Goal: Navigation & Orientation: Find specific page/section

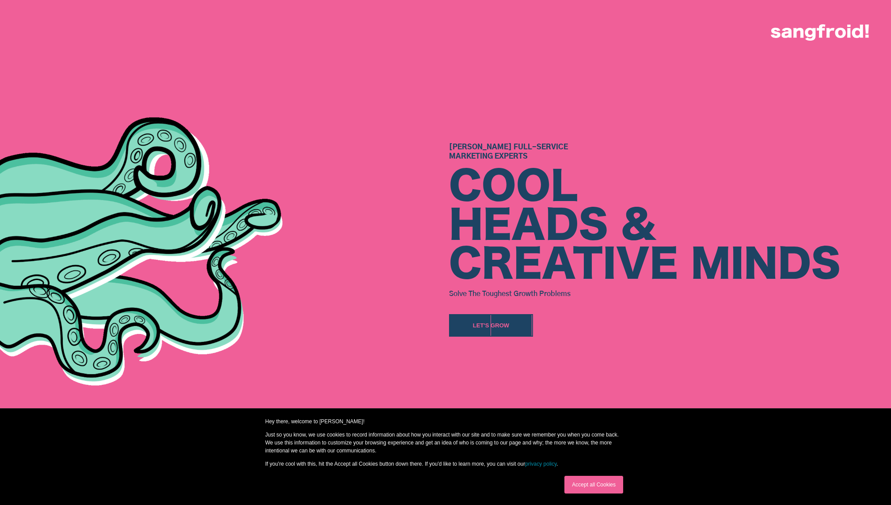
click at [612, 487] on link "Accept all Cookies" at bounding box center [594, 485] width 59 height 18
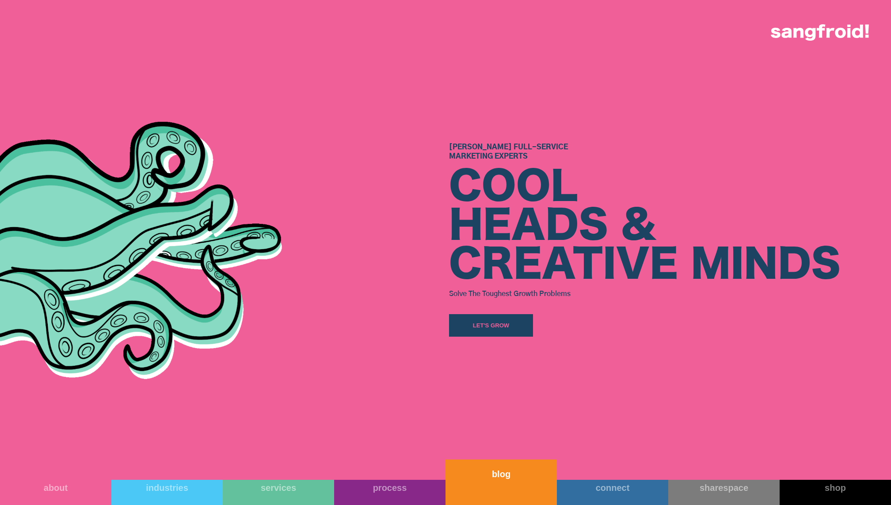
click at [493, 489] on link "blog" at bounding box center [501, 483] width 111 height 46
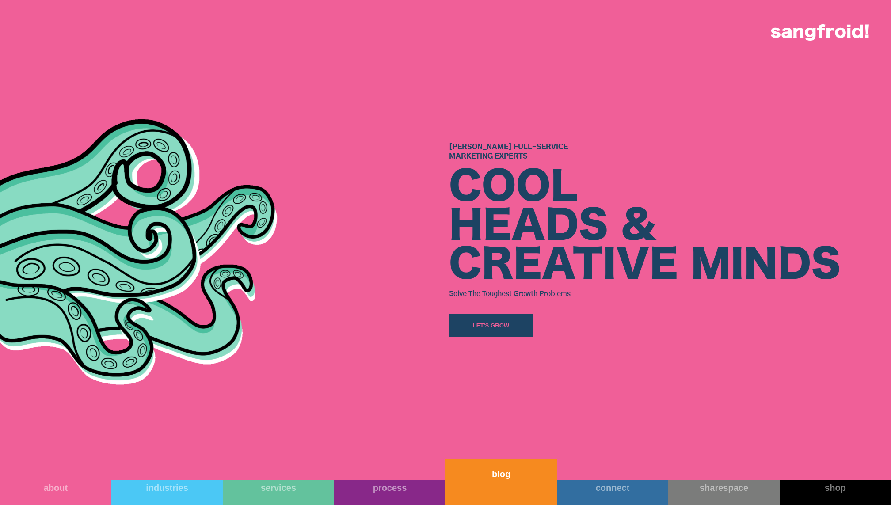
click at [494, 474] on div "blog" at bounding box center [501, 474] width 111 height 11
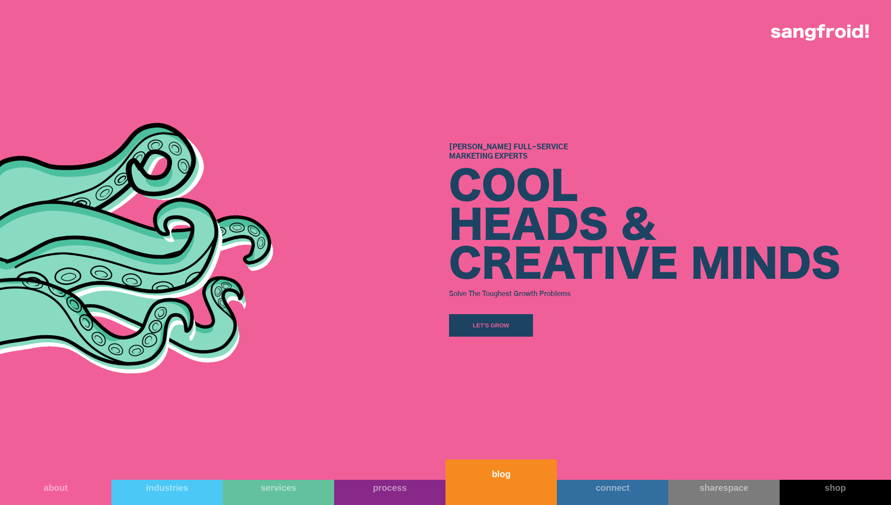
click at [502, 481] on link "blog" at bounding box center [501, 483] width 111 height 46
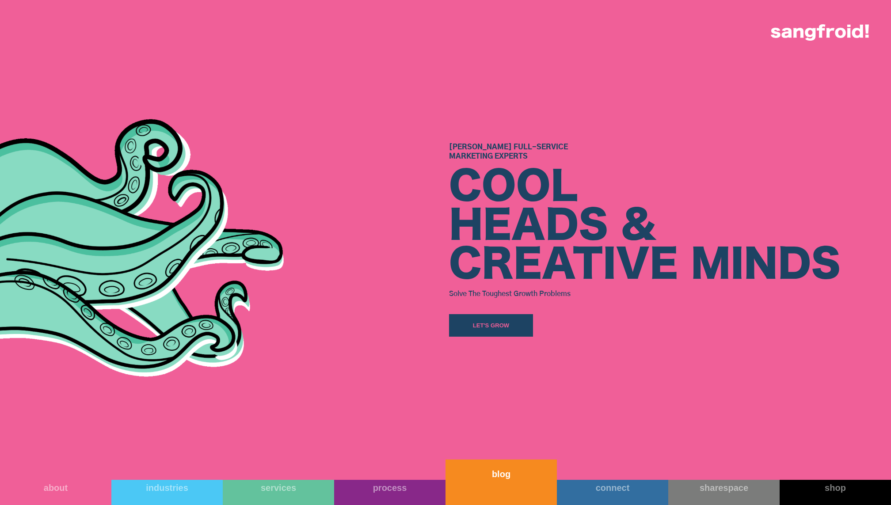
click at [502, 481] on link "blog" at bounding box center [501, 483] width 111 height 46
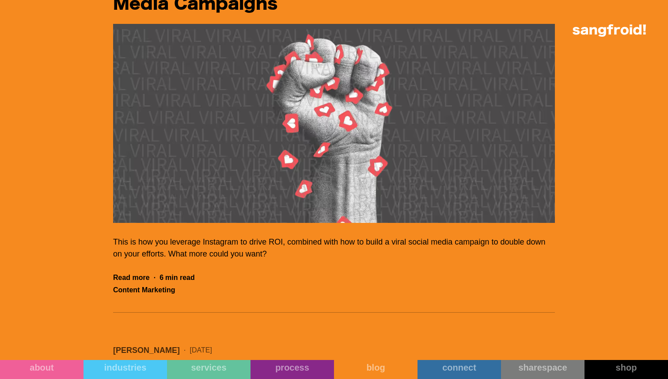
scroll to position [14508, 0]
